Goal: Check status: Check status

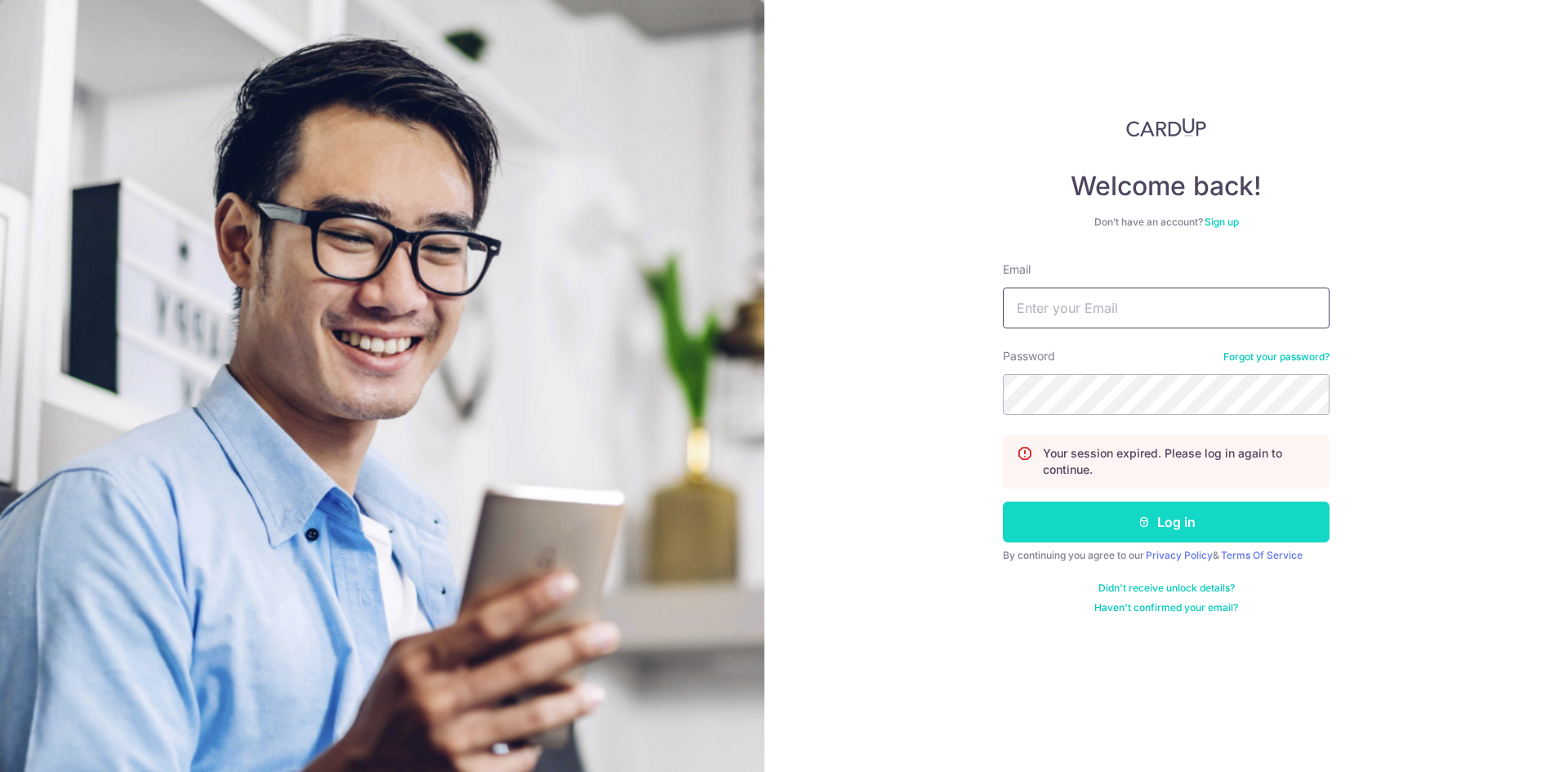
type input "[EMAIL_ADDRESS][DOMAIN_NAME]"
click at [1096, 526] on button "Log in" at bounding box center [1165, 521] width 327 height 40
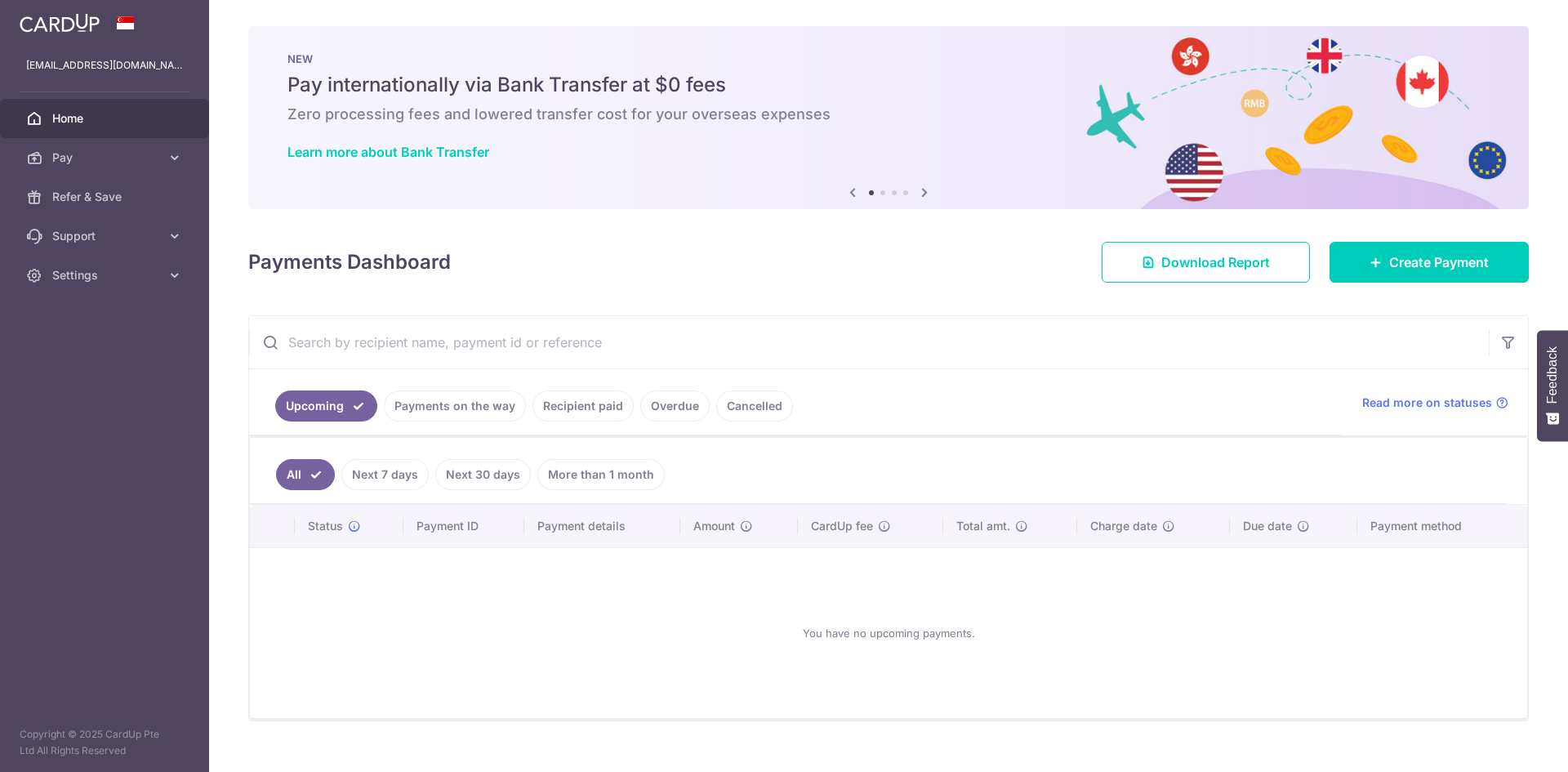
click at [457, 409] on link "Payments on the way" at bounding box center [454, 406] width 142 height 31
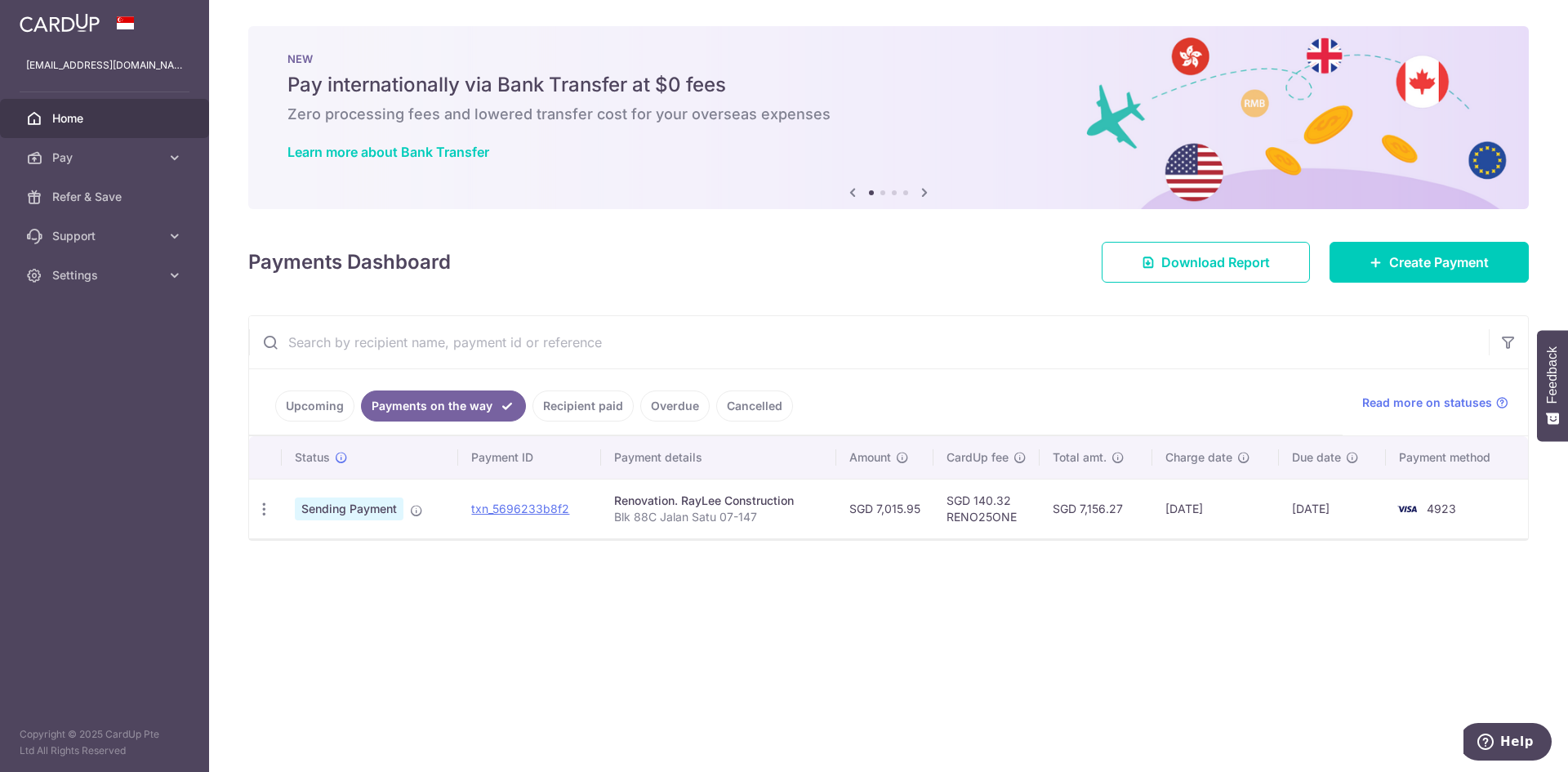
click at [602, 406] on link "Recipient paid" at bounding box center [582, 406] width 101 height 31
